Goal: Information Seeking & Learning: Find specific page/section

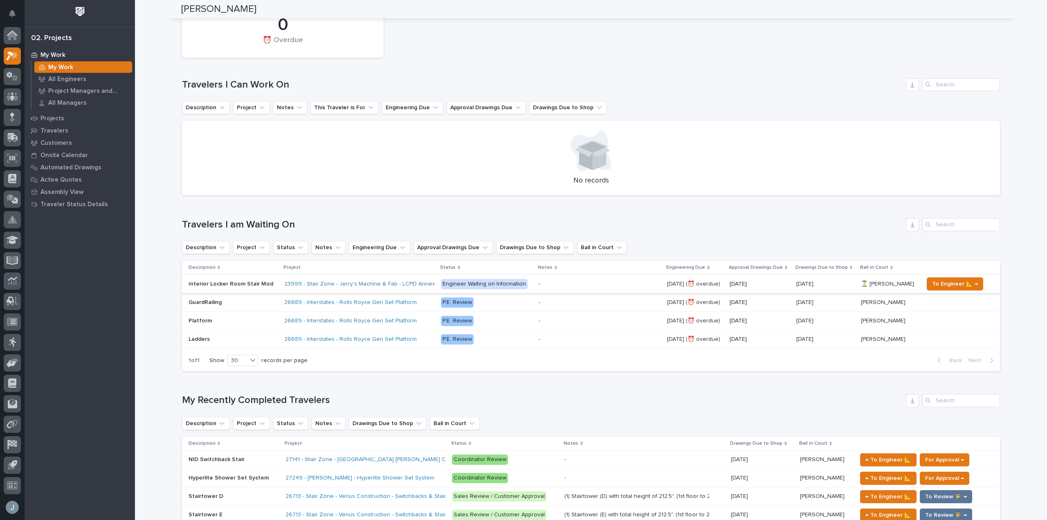
scroll to position [204, 0]
click at [12, 76] on icon at bounding box center [13, 76] width 12 height 9
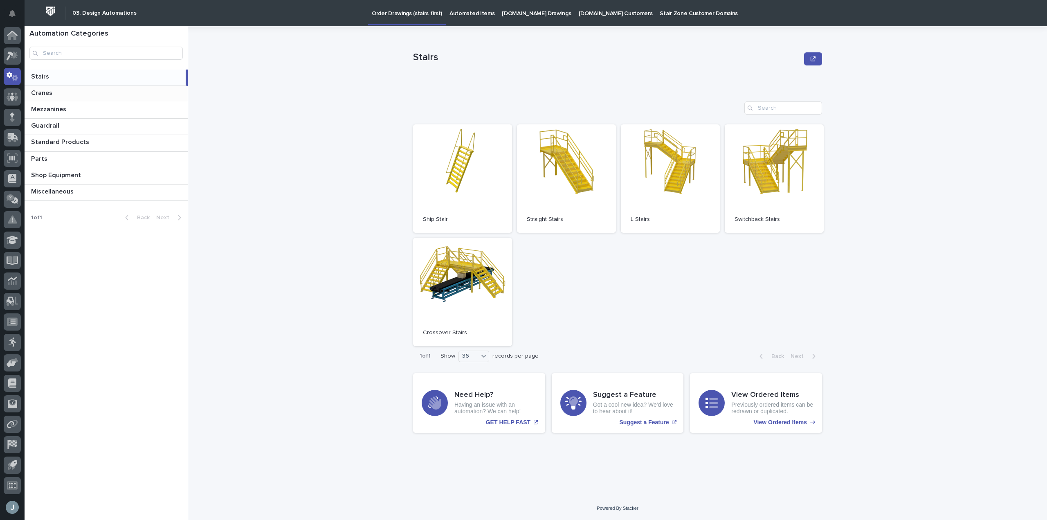
click at [54, 93] on p at bounding box center [107, 93] width 153 height 8
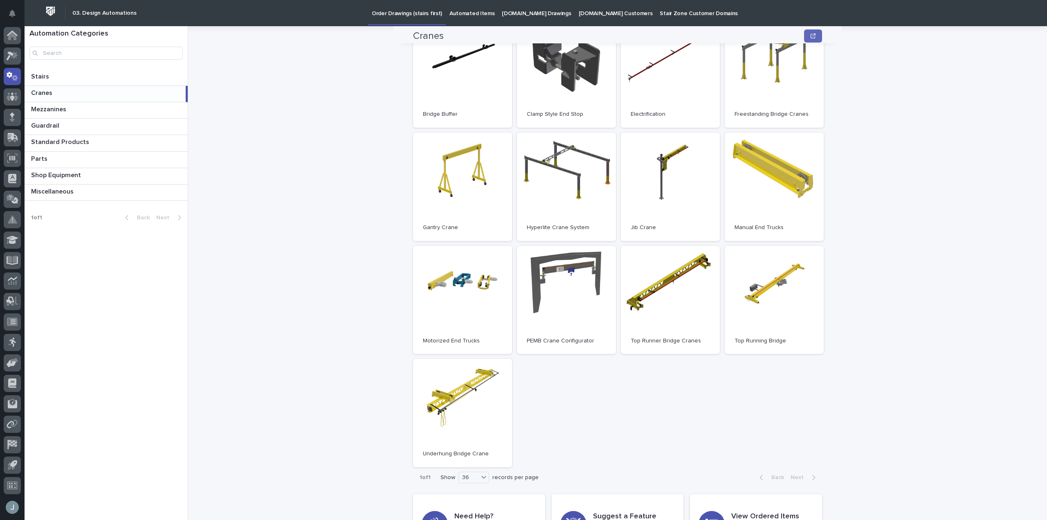
scroll to position [105, 0]
click at [52, 141] on p "Standard Products" at bounding box center [61, 141] width 60 height 9
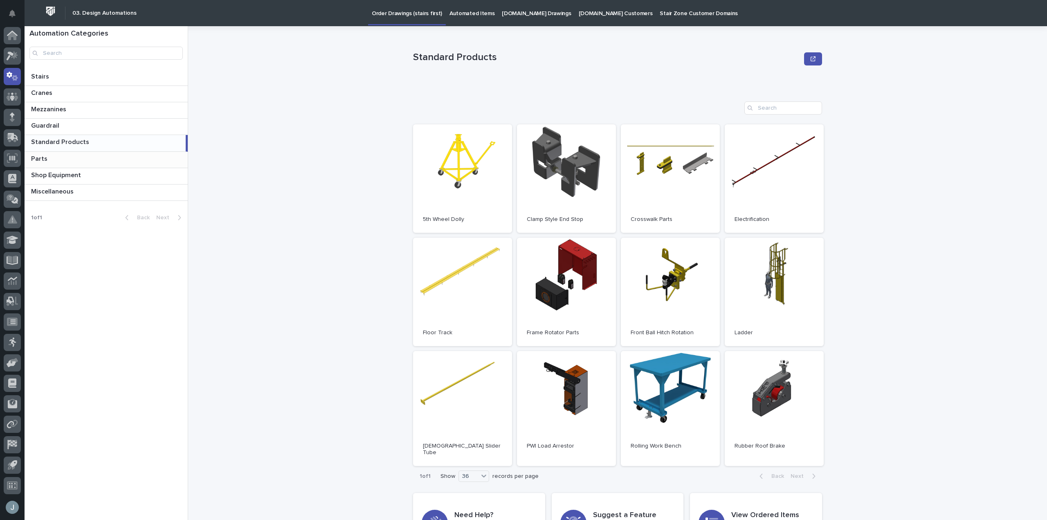
click at [46, 156] on p "Parts" at bounding box center [40, 157] width 18 height 9
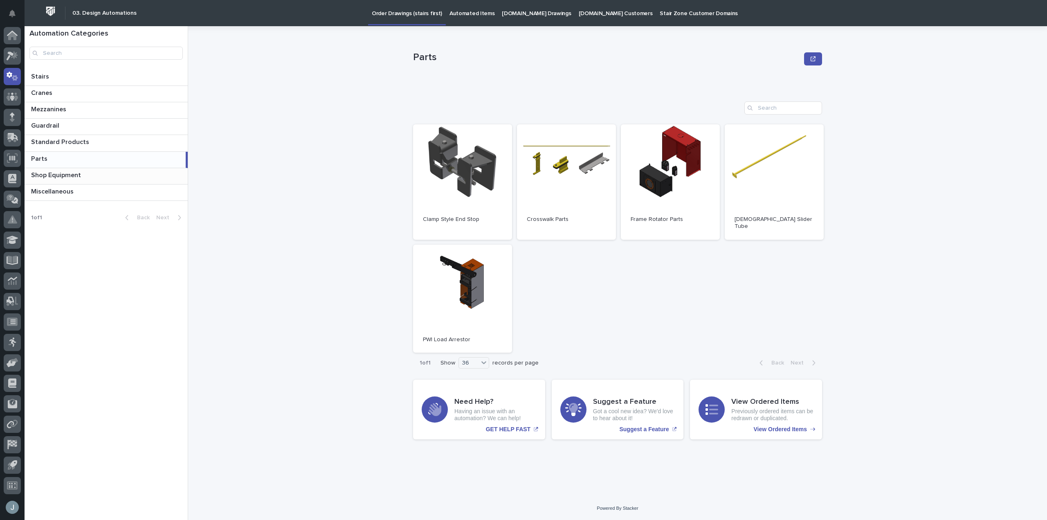
click at [72, 178] on p "Shop Equipment" at bounding box center [57, 174] width 52 height 9
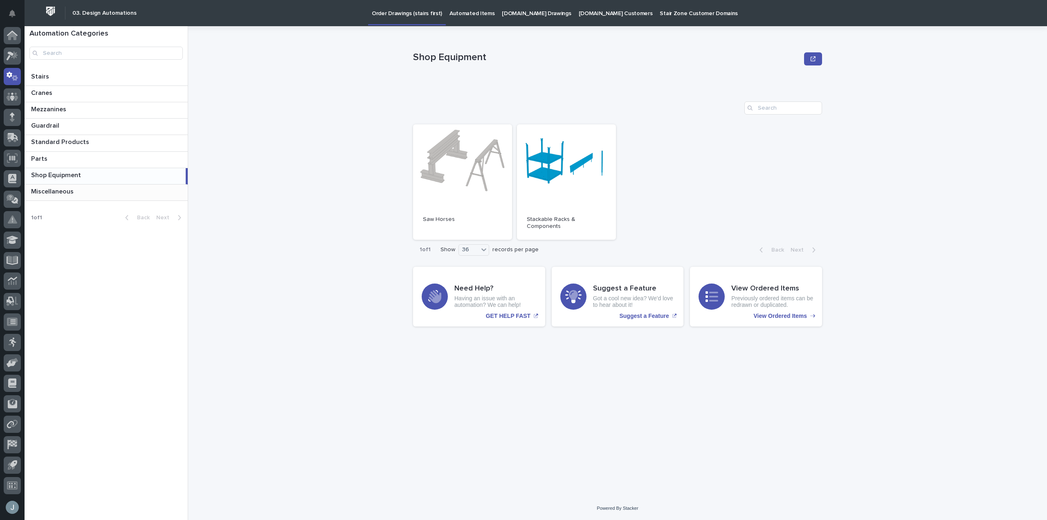
click at [64, 189] on p "Miscellaneous" at bounding box center [53, 190] width 44 height 9
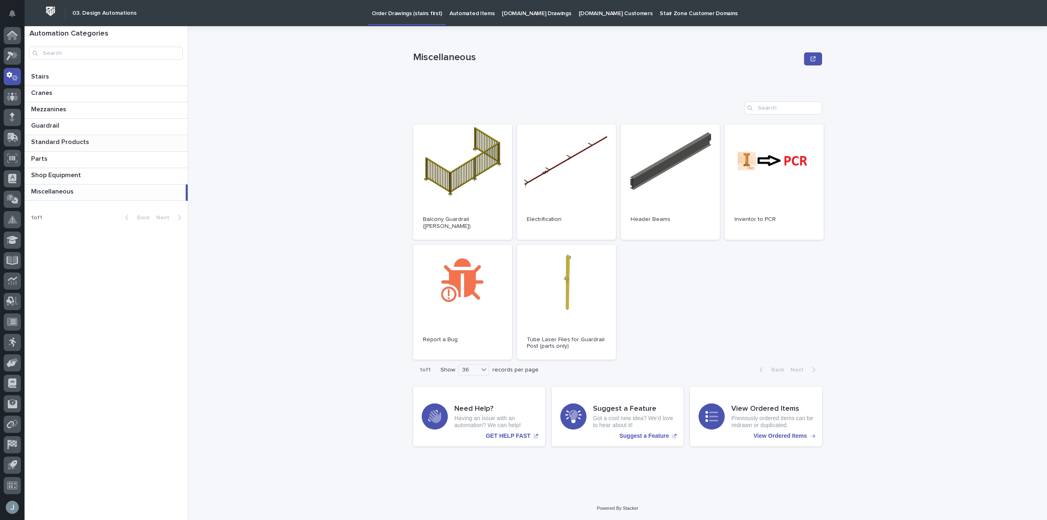
click at [63, 138] on p "Standard Products" at bounding box center [61, 141] width 60 height 9
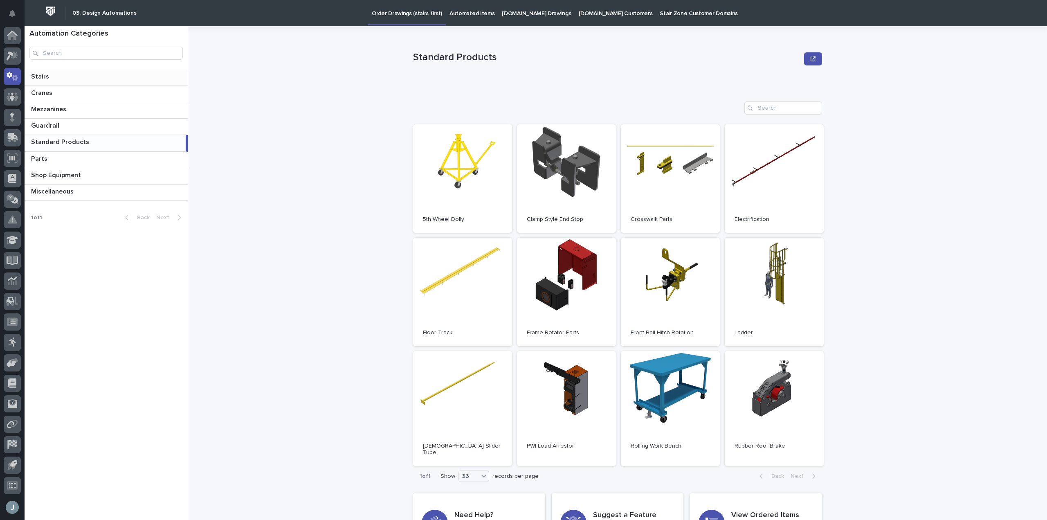
click at [65, 81] on div "Stairs Stairs" at bounding box center [106, 78] width 163 height 16
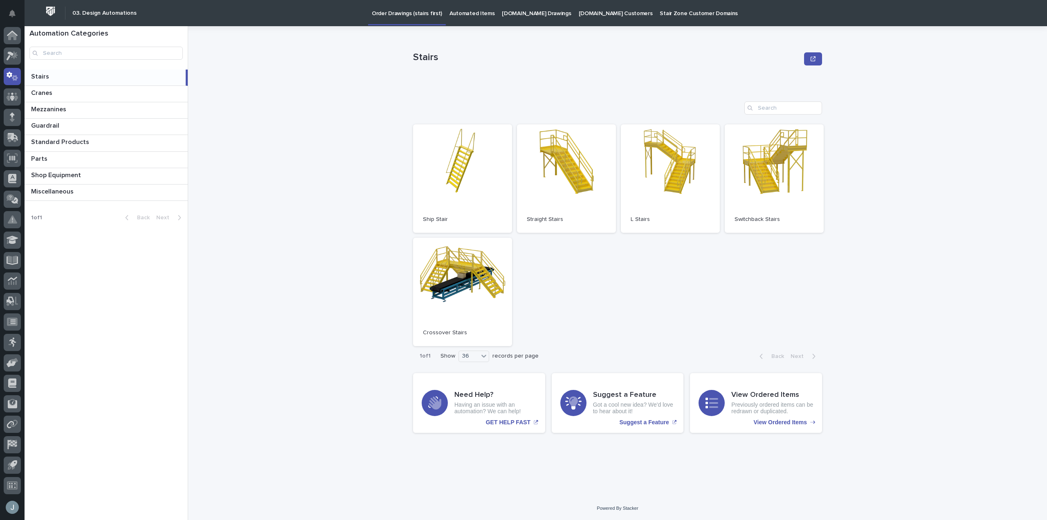
drag, startPoint x: 968, startPoint y: 277, endPoint x: 964, endPoint y: 274, distance: 5.2
click at [966, 276] on div "Stairs Stairs Sorry, there was an error saving your record. Please try again. P…" at bounding box center [622, 273] width 849 height 494
click at [10, 89] on div at bounding box center [12, 96] width 17 height 17
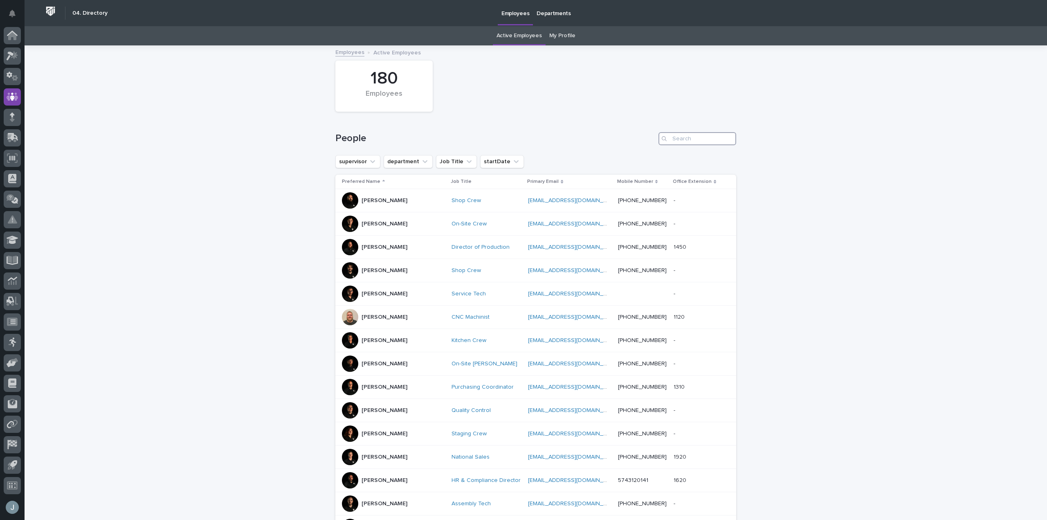
click at [705, 139] on input "Search" at bounding box center [697, 138] width 78 height 13
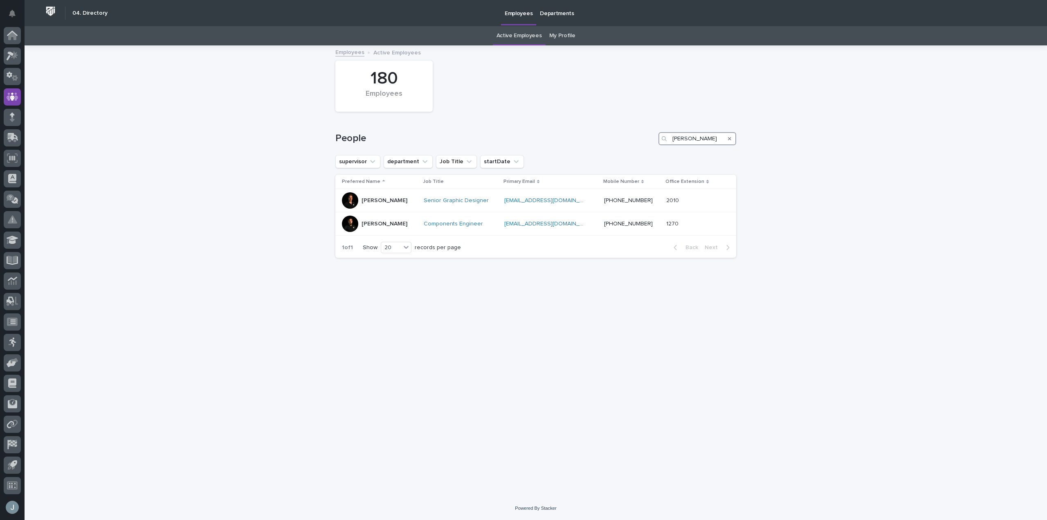
type input "nathan"
click at [566, 144] on h1 "People" at bounding box center [495, 138] width 320 height 12
click at [14, 34] on icon at bounding box center [12, 36] width 8 height 8
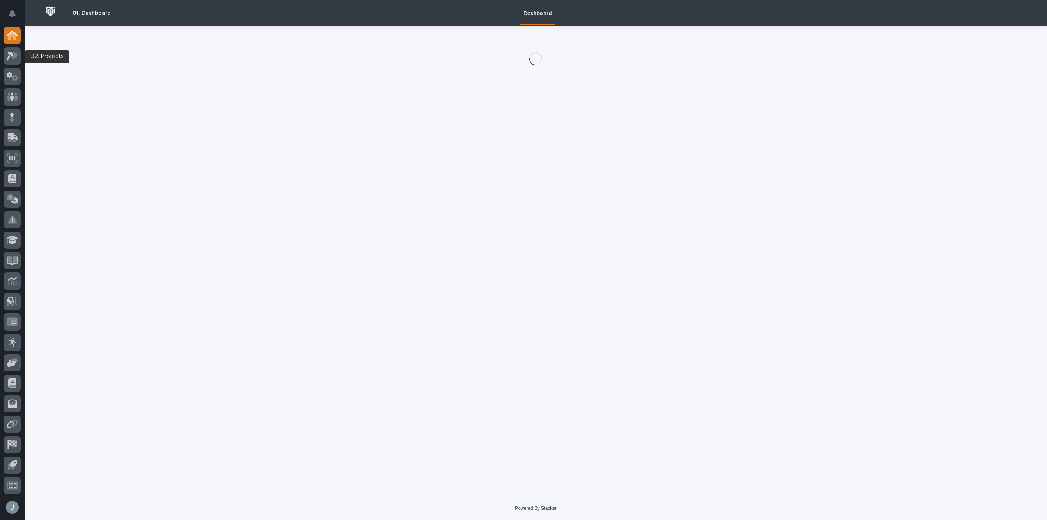
click at [13, 55] on icon at bounding box center [13, 55] width 12 height 9
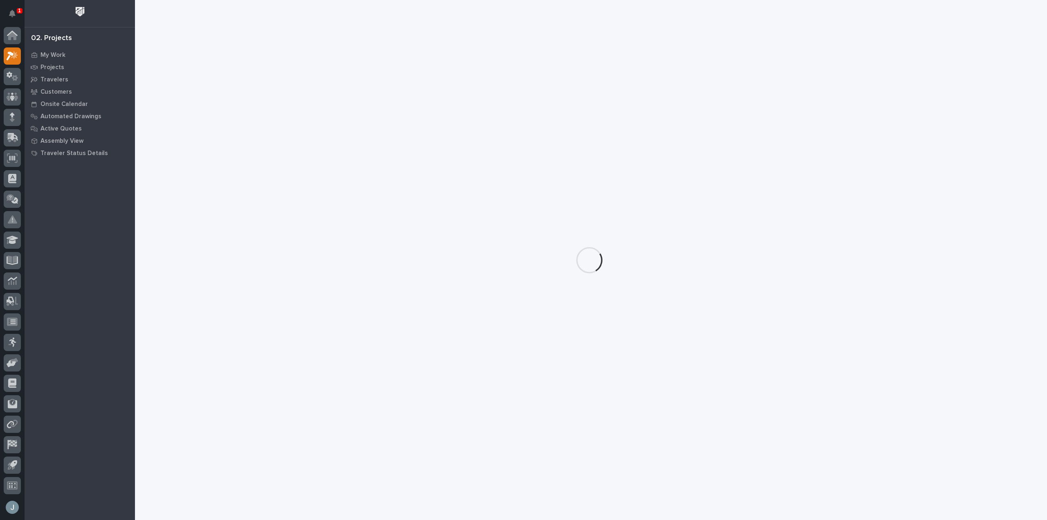
drag, startPoint x: 416, startPoint y: 209, endPoint x: 411, endPoint y: 222, distance: 13.8
click at [413, 217] on div at bounding box center [591, 260] width 912 height 520
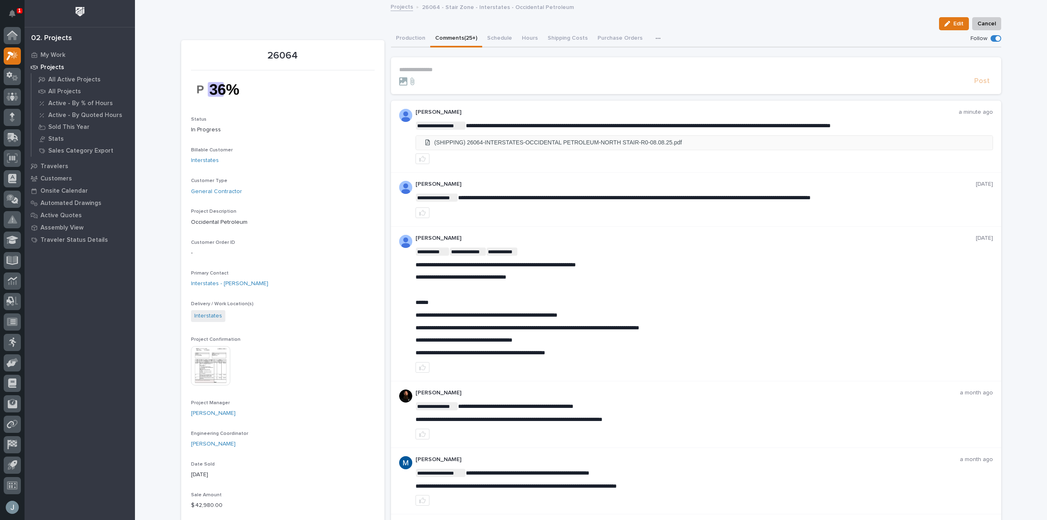
click at [563, 143] on li "(SHIPPING) 26064-INTERSTATES-OCCIDENTAL PETROLEUM-NORTH STAIR-R0-08.08.25.pdf" at bounding box center [704, 142] width 577 height 13
click at [10, 11] on icon "Notifications" at bounding box center [12, 13] width 7 height 7
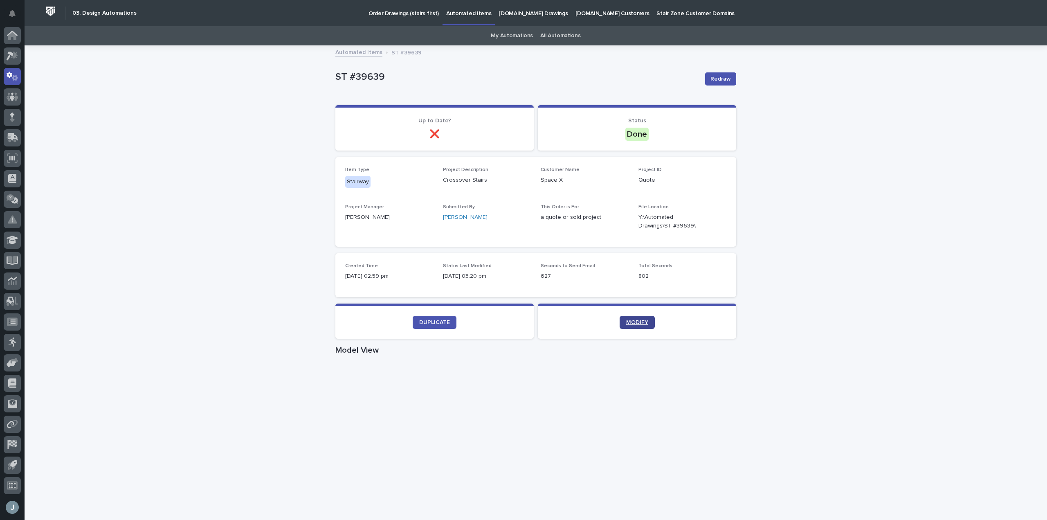
click at [627, 321] on span "MODIFY" at bounding box center [637, 322] width 22 height 6
click at [715, 220] on icon "button" at bounding box center [716, 221] width 7 height 7
click at [10, 81] on icon at bounding box center [13, 76] width 12 height 9
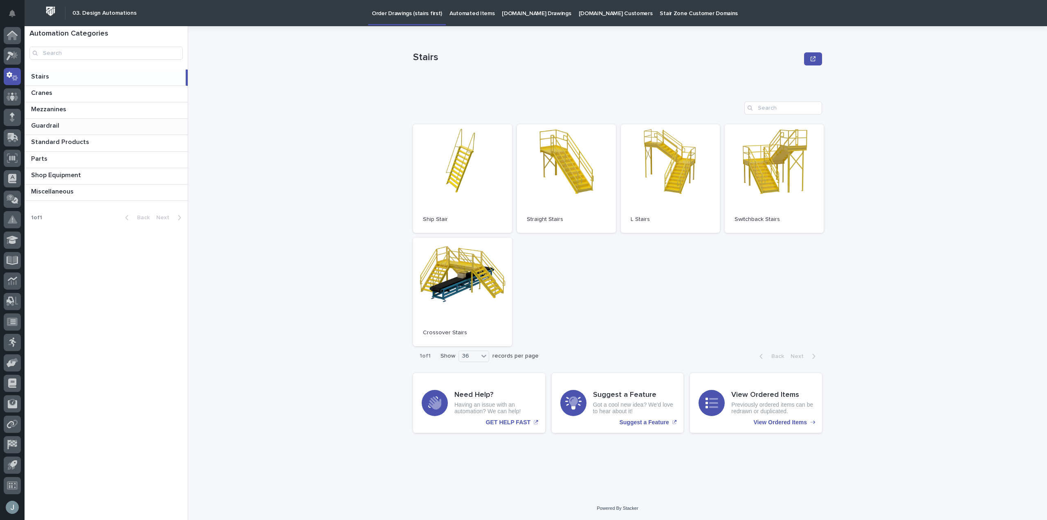
click at [69, 128] on p at bounding box center [107, 126] width 153 height 8
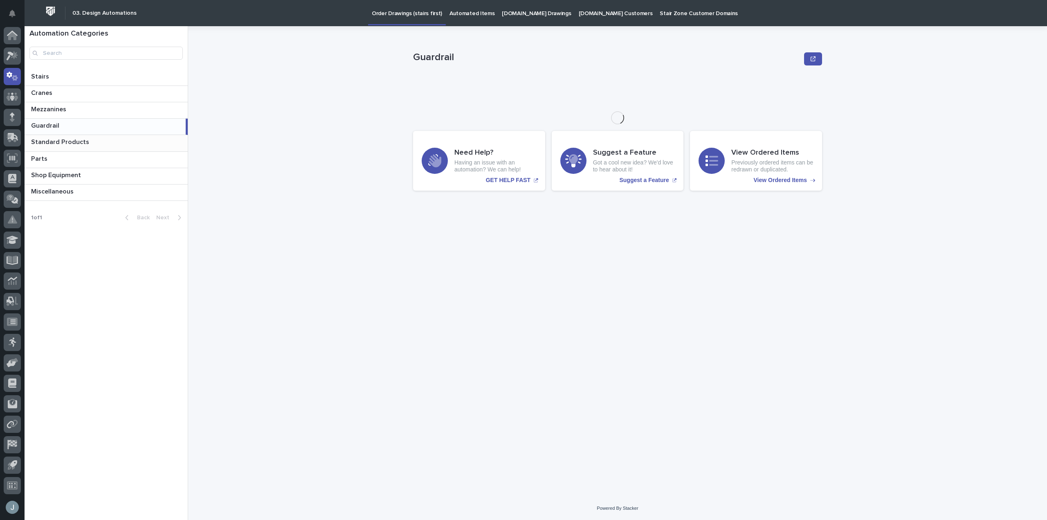
click at [68, 139] on p "Standard Products" at bounding box center [61, 141] width 60 height 9
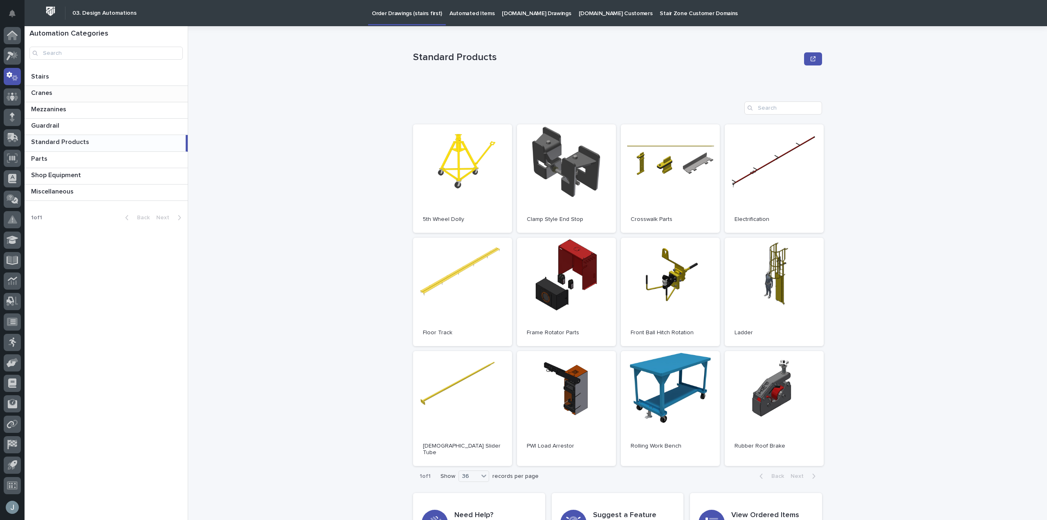
click at [82, 97] on div "Cranes Cranes" at bounding box center [106, 94] width 163 height 16
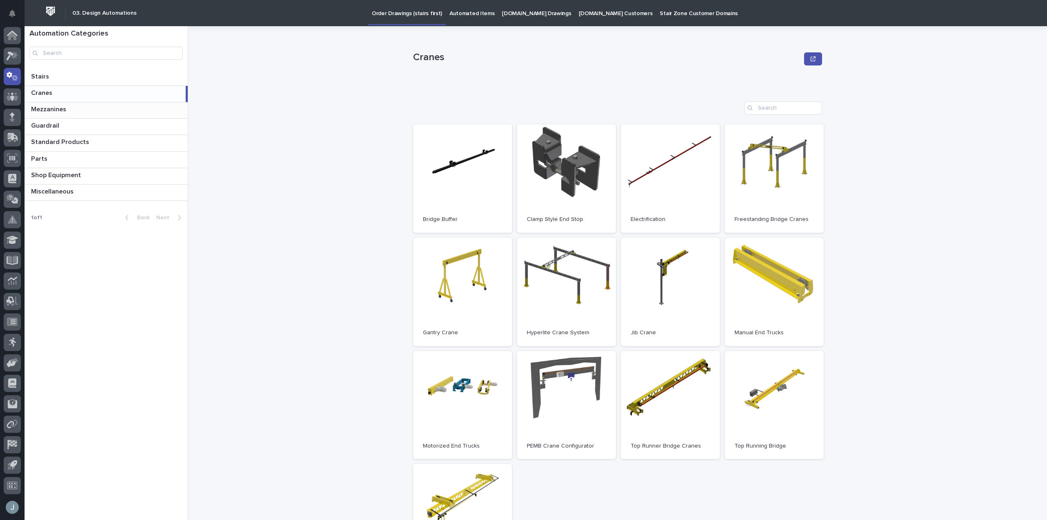
click at [116, 112] on p at bounding box center [107, 109] width 153 height 8
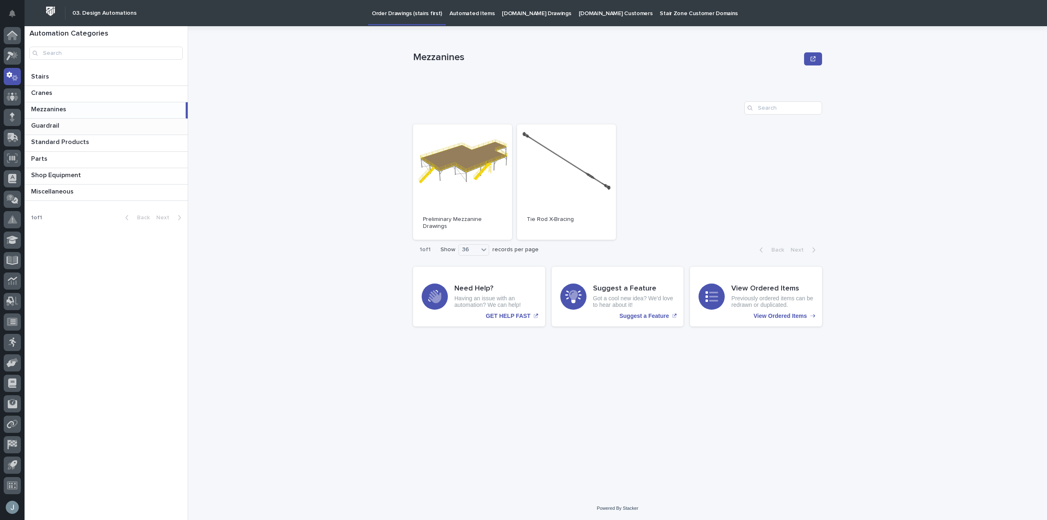
click at [99, 126] on p at bounding box center [107, 126] width 153 height 8
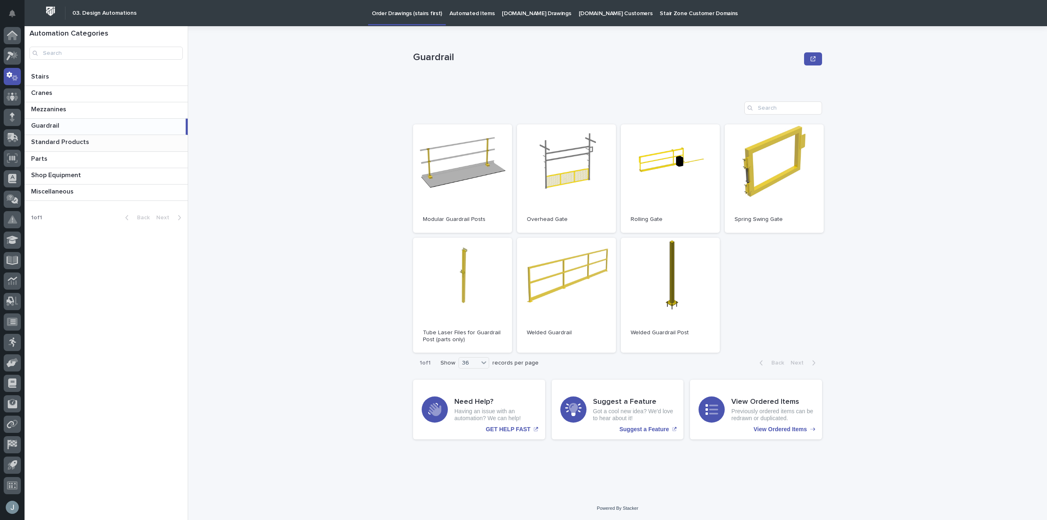
click at [96, 141] on p at bounding box center [107, 142] width 153 height 8
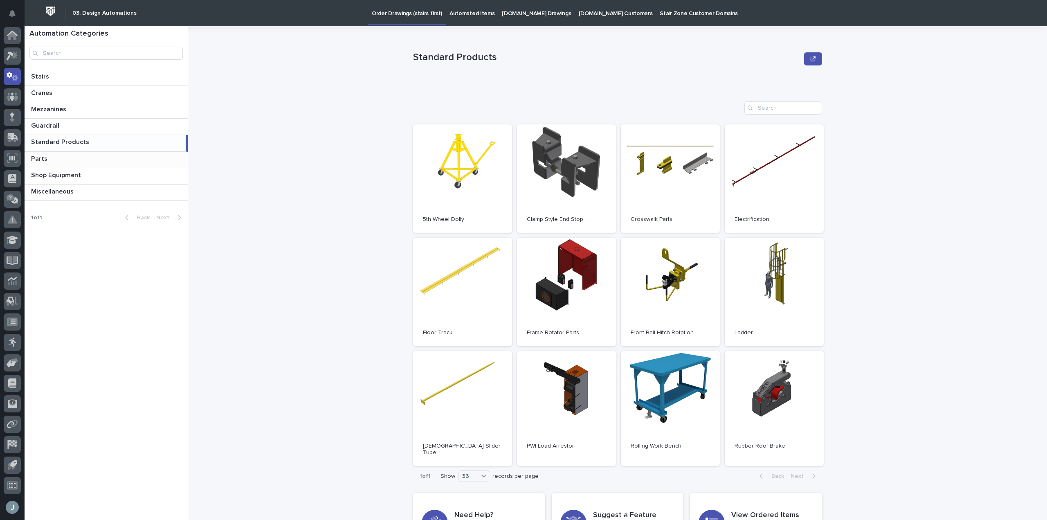
click at [90, 155] on p at bounding box center [107, 159] width 153 height 8
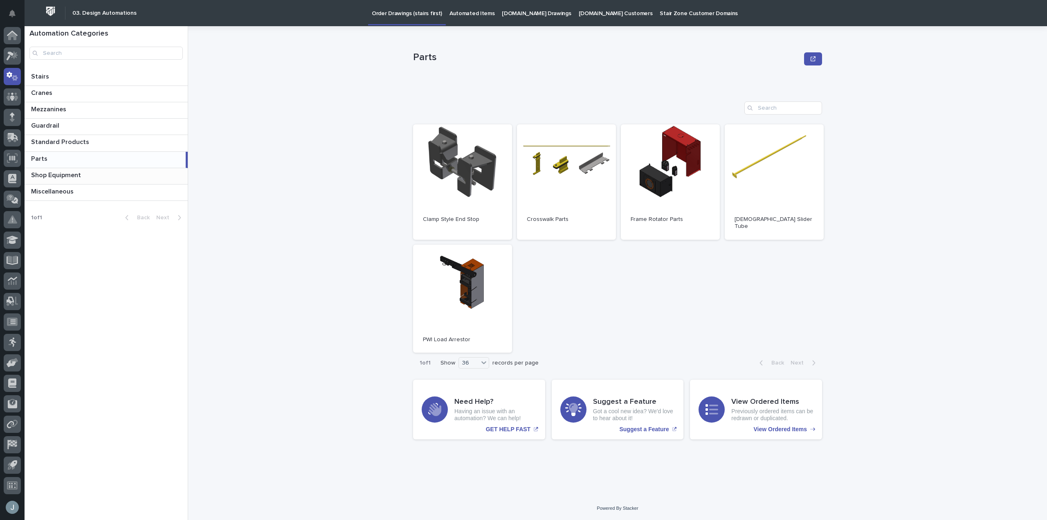
click at [86, 171] on div "Shop Equipment Shop Equipment" at bounding box center [106, 176] width 163 height 16
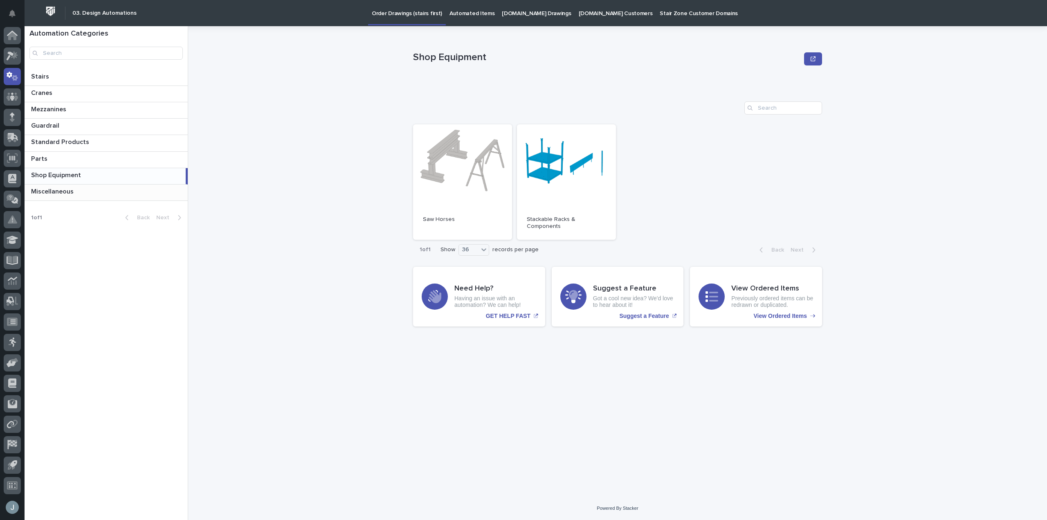
click at [83, 189] on p at bounding box center [107, 192] width 153 height 8
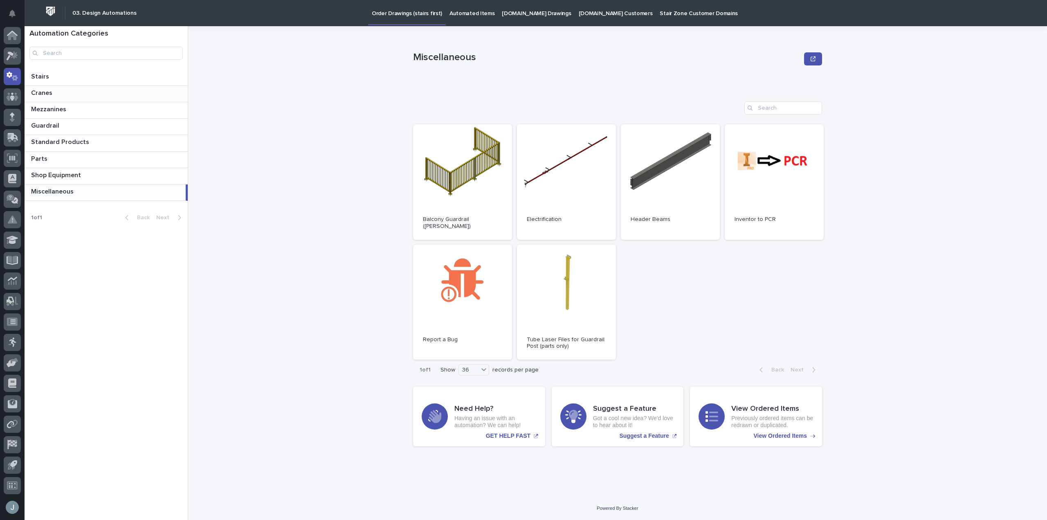
click at [113, 99] on div "Cranes Cranes" at bounding box center [106, 94] width 163 height 16
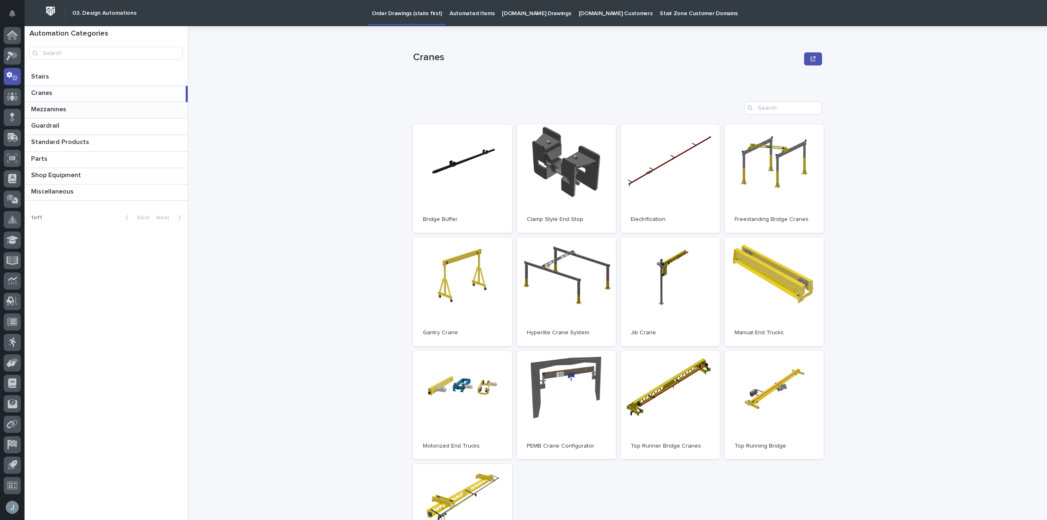
click at [113, 114] on div "Mezzanines Mezzanines" at bounding box center [106, 110] width 163 height 16
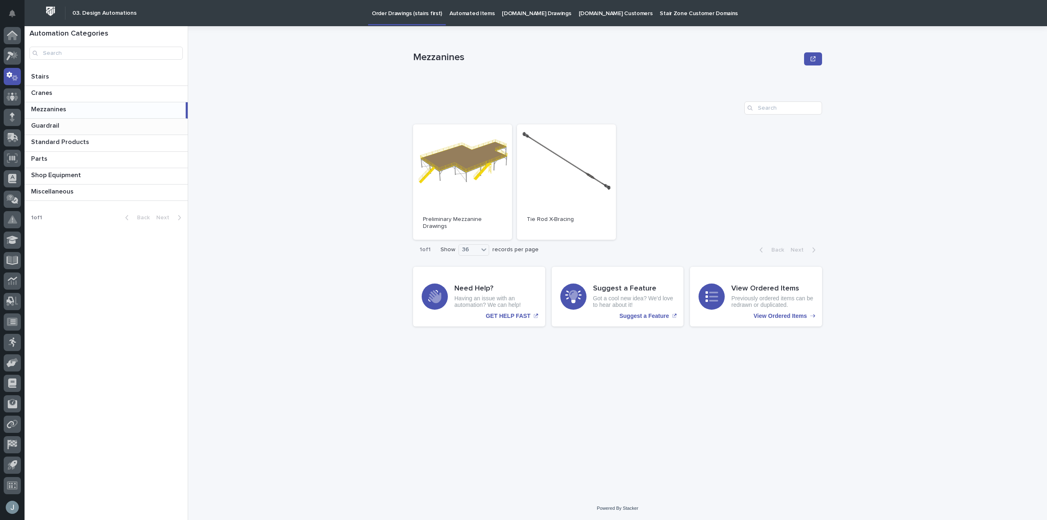
click at [113, 123] on p at bounding box center [107, 126] width 153 height 8
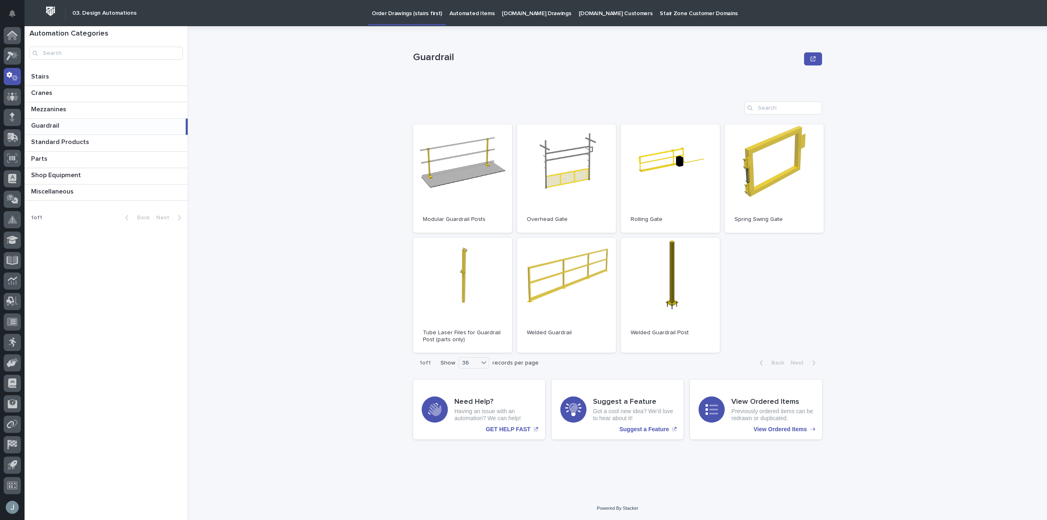
click at [112, 134] on div "Guardrail Guardrail" at bounding box center [105, 127] width 161 height 16
click at [110, 142] on p at bounding box center [107, 142] width 153 height 8
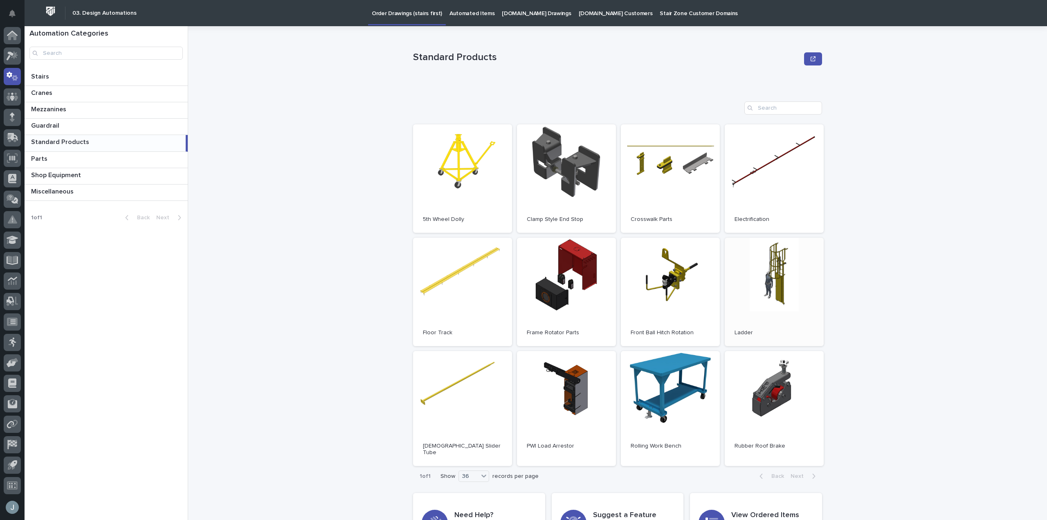
click at [732, 284] on link "Open" at bounding box center [774, 292] width 99 height 108
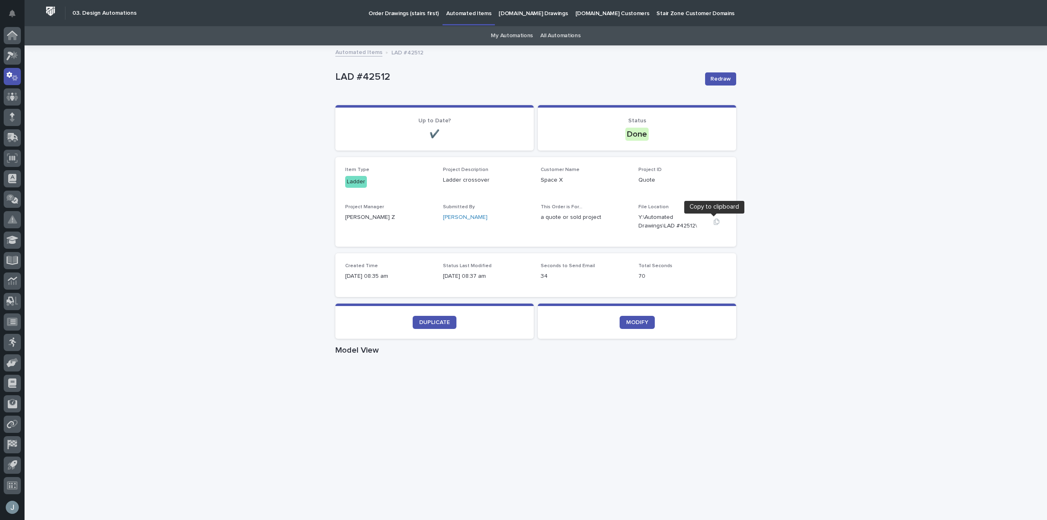
click at [715, 222] on icon "button" at bounding box center [716, 221] width 7 height 7
